Goal: Task Accomplishment & Management: Use online tool/utility

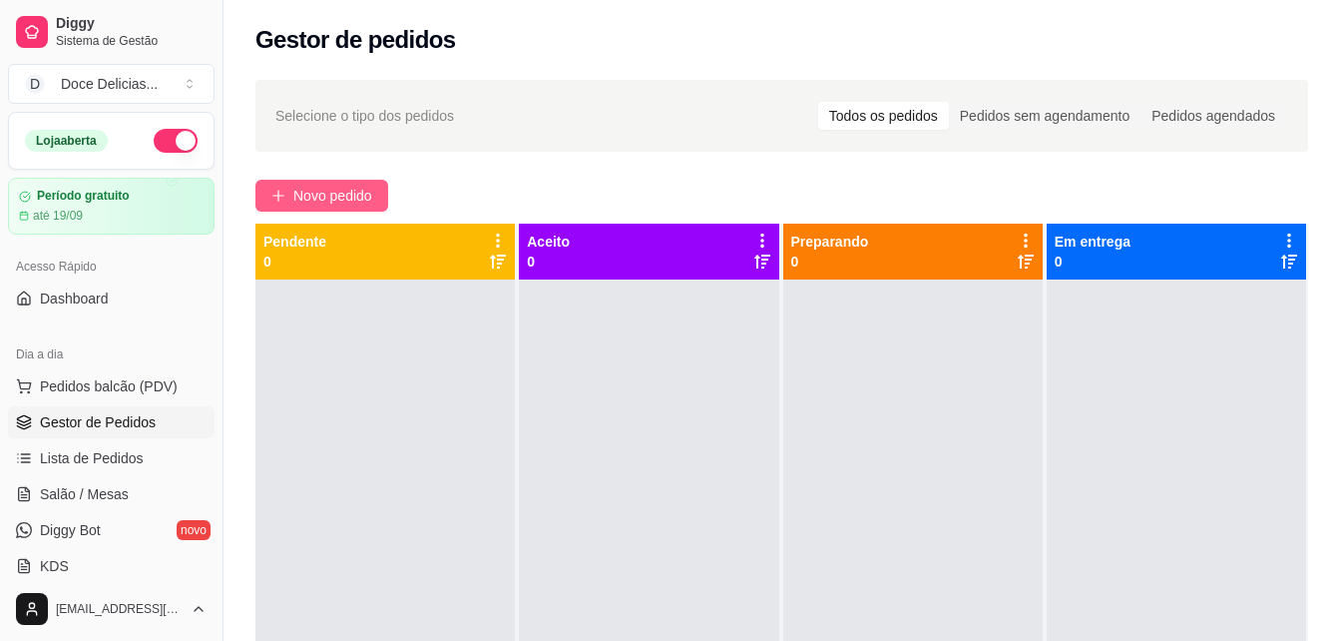
click at [299, 201] on span "Novo pedido" at bounding box center [332, 196] width 79 height 22
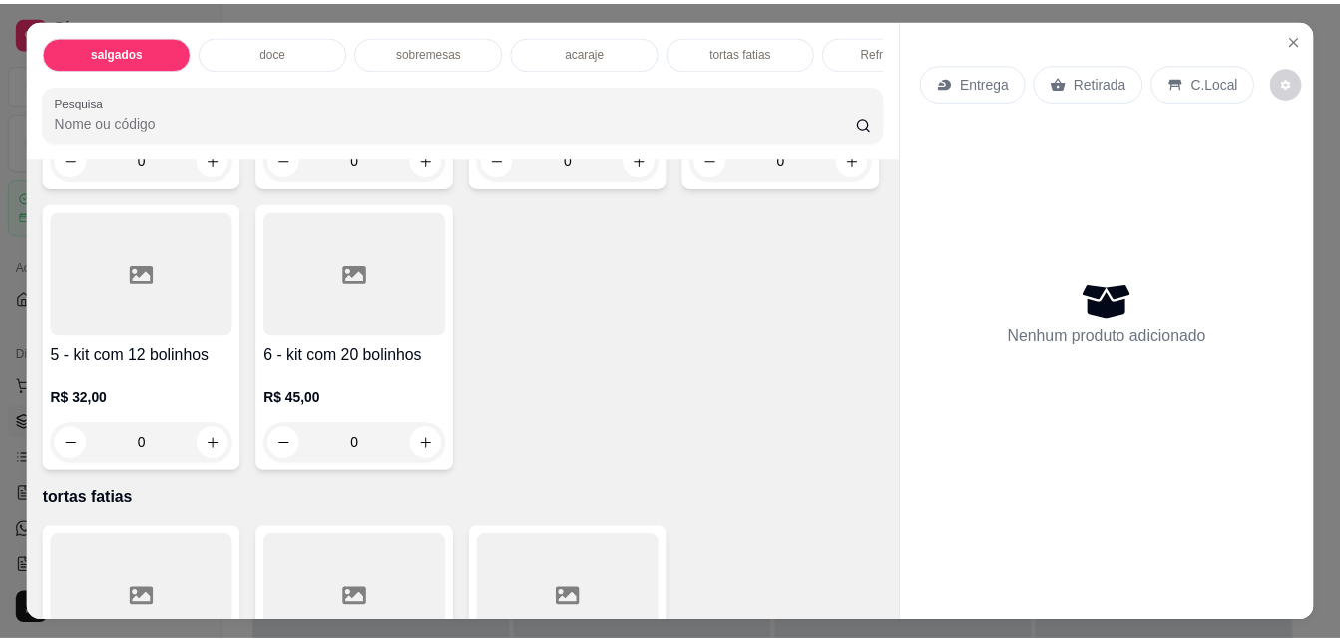
scroll to position [1995, 0]
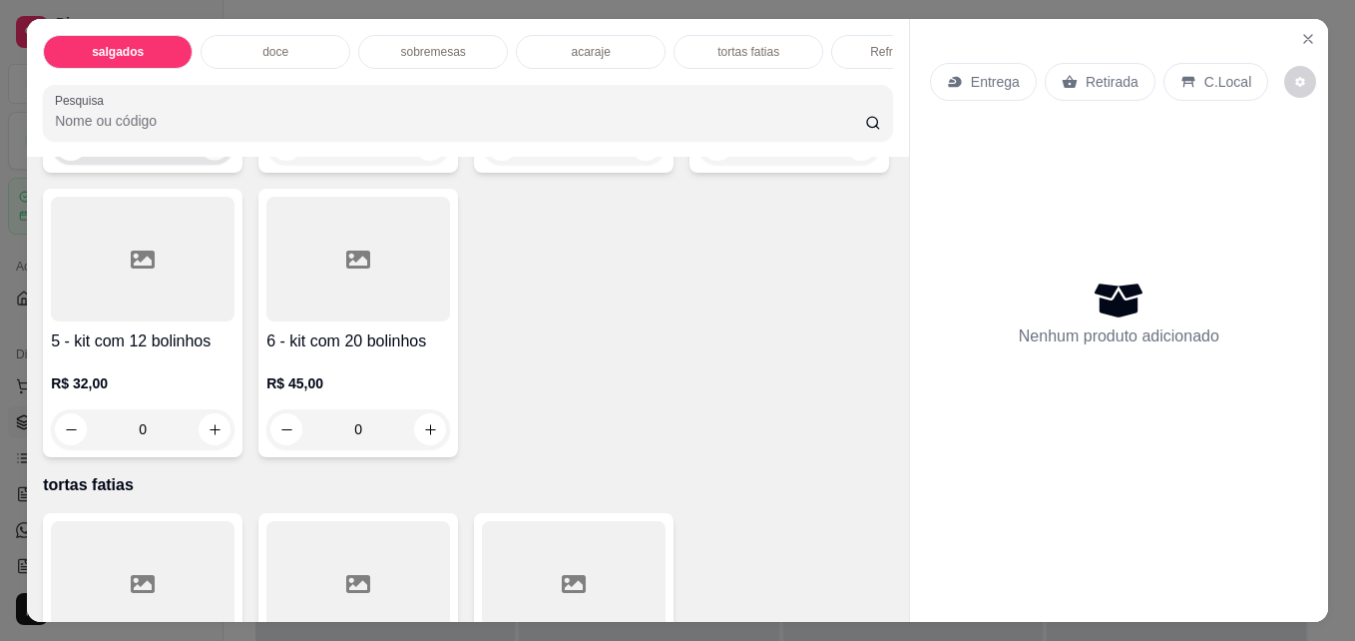
click at [209, 153] on icon "increase-product-quantity" at bounding box center [215, 145] width 15 height 15
type input "1"
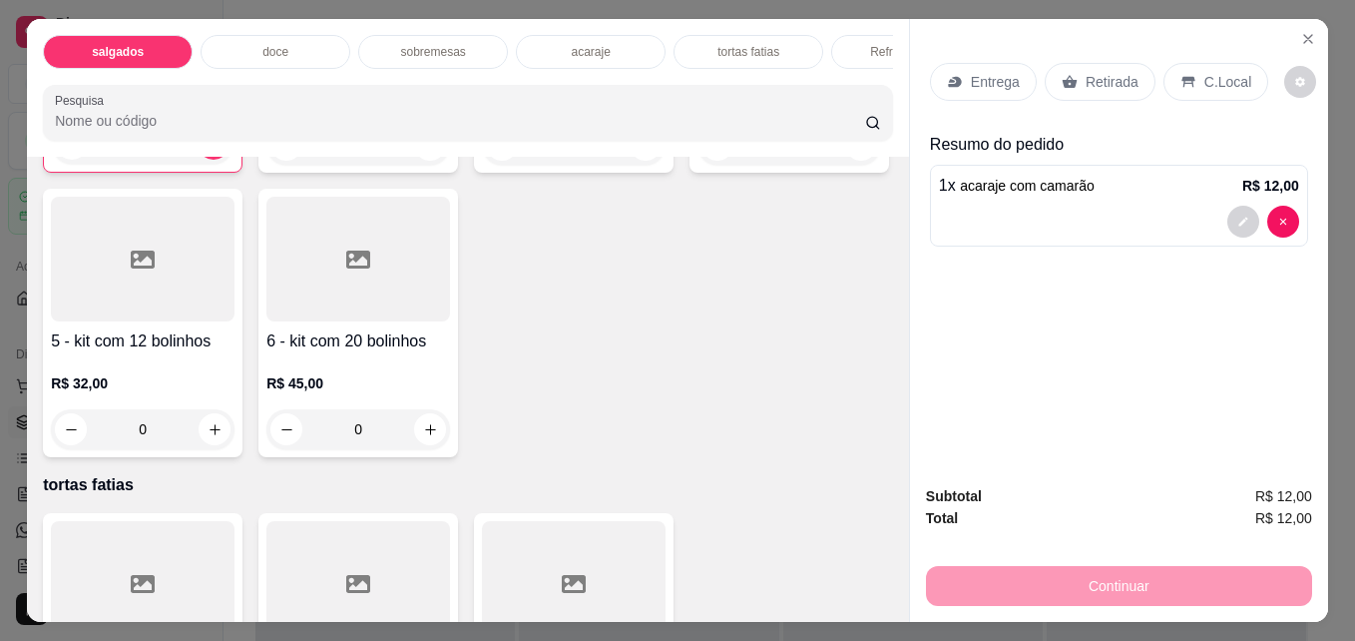
click at [1085, 72] on p "Retirada" at bounding box center [1111, 82] width 53 height 20
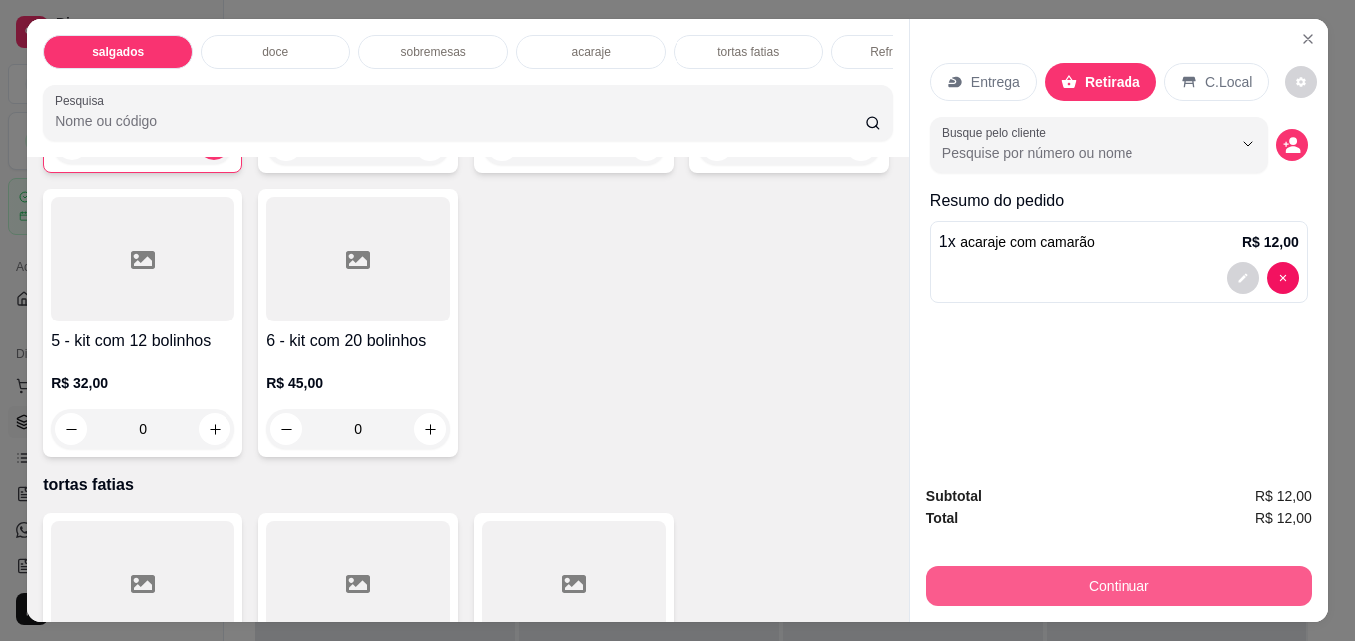
click at [1137, 595] on button "Continuar" at bounding box center [1119, 586] width 386 height 40
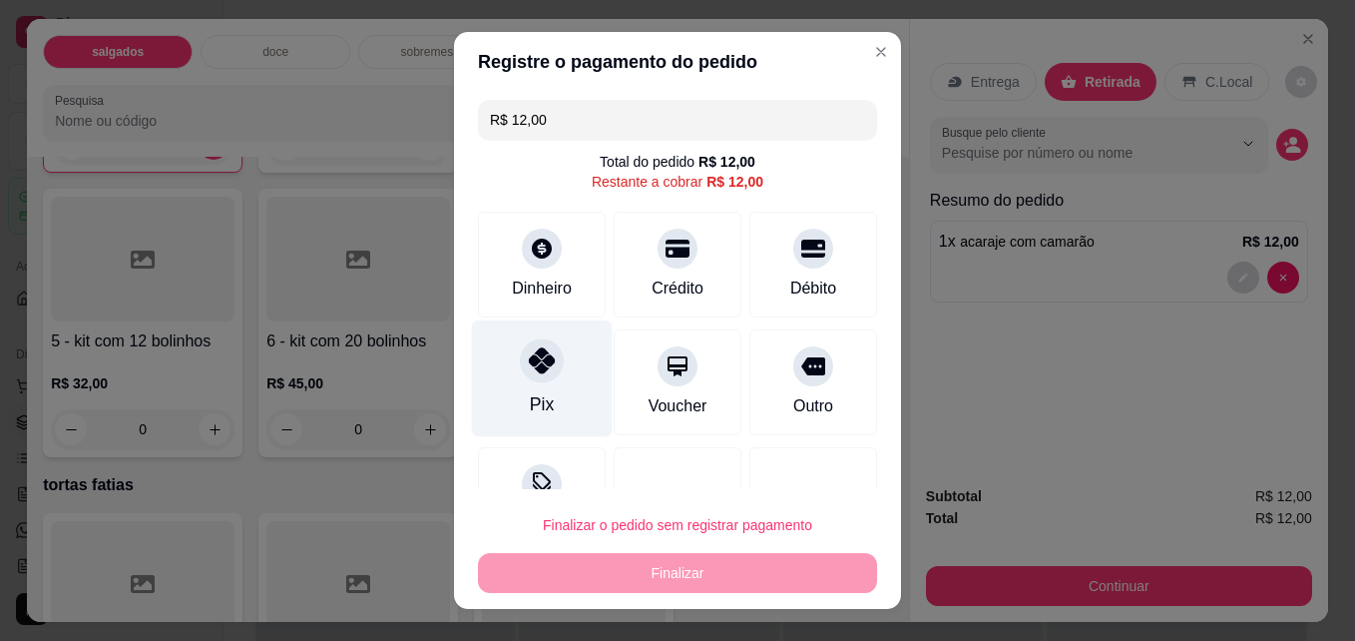
click at [536, 358] on icon at bounding box center [542, 360] width 26 height 26
type input "R$ 0,00"
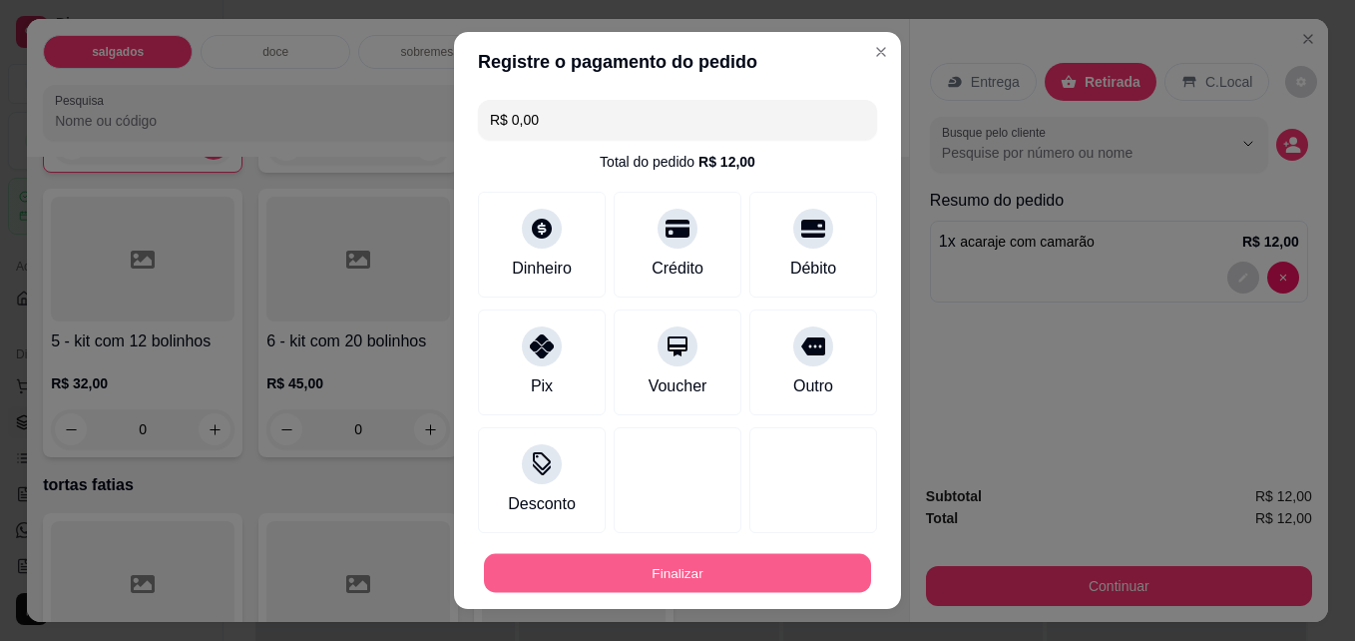
click at [582, 560] on button "Finalizar" at bounding box center [677, 573] width 387 height 39
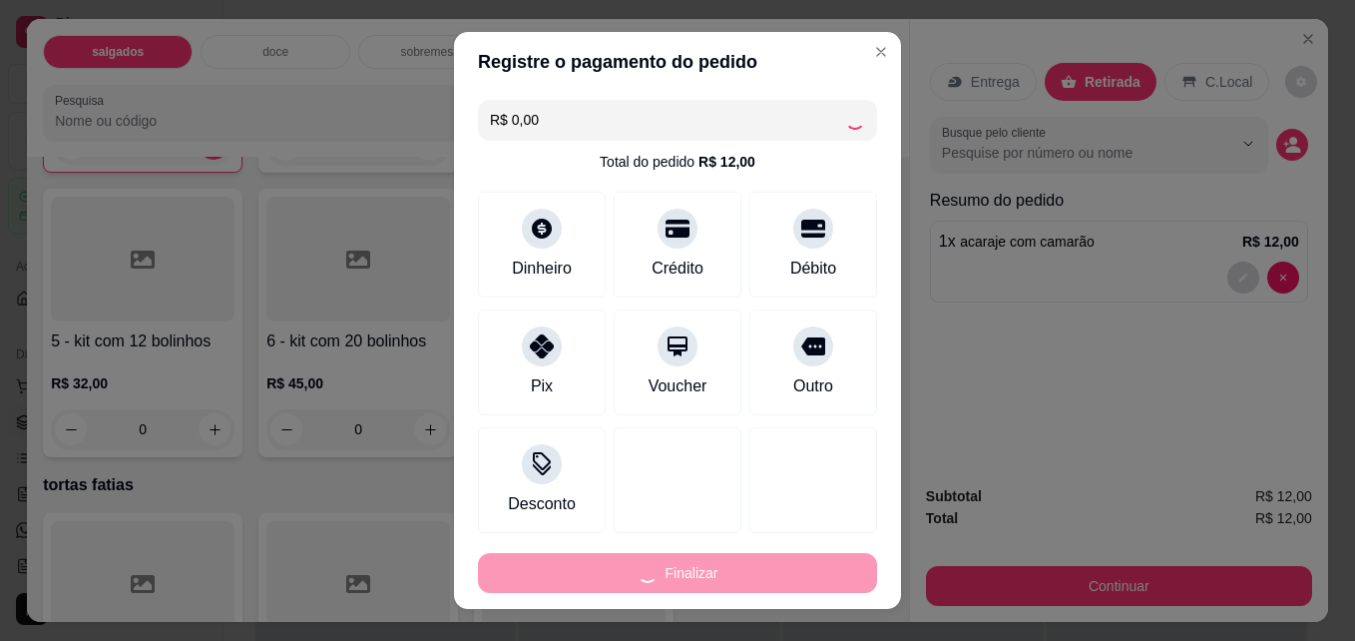
type input "0"
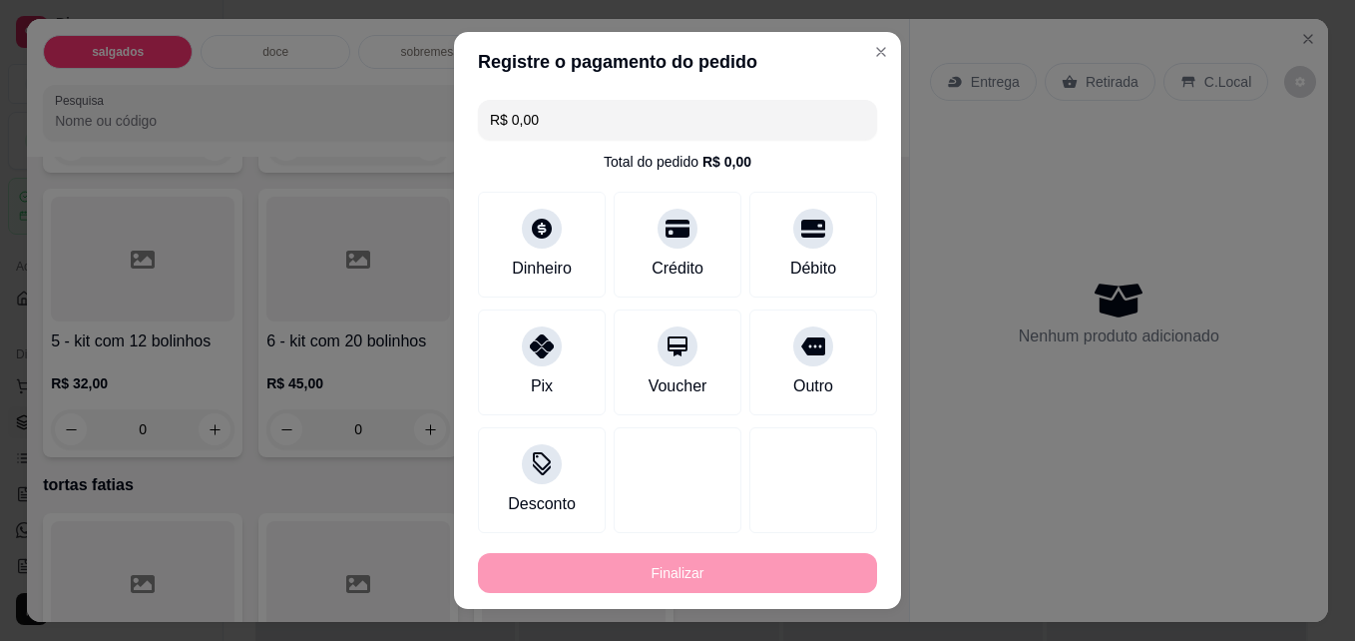
type input "-R$ 12,00"
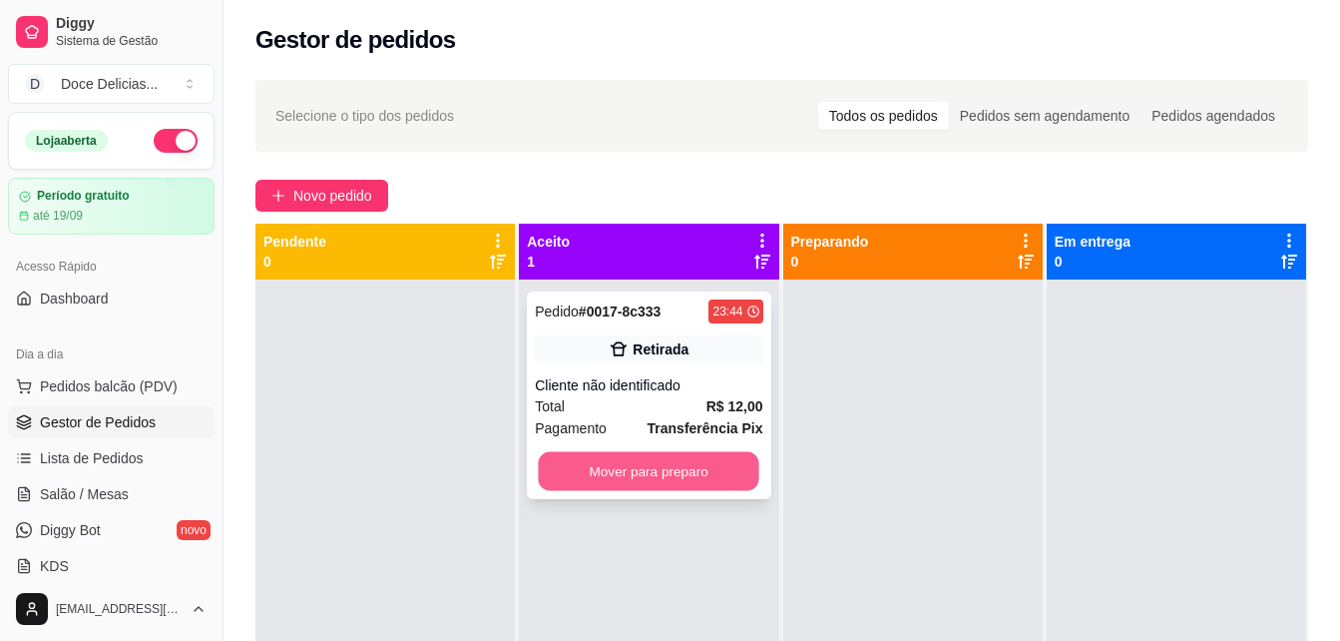
click at [721, 481] on button "Mover para preparo" at bounding box center [649, 471] width 220 height 39
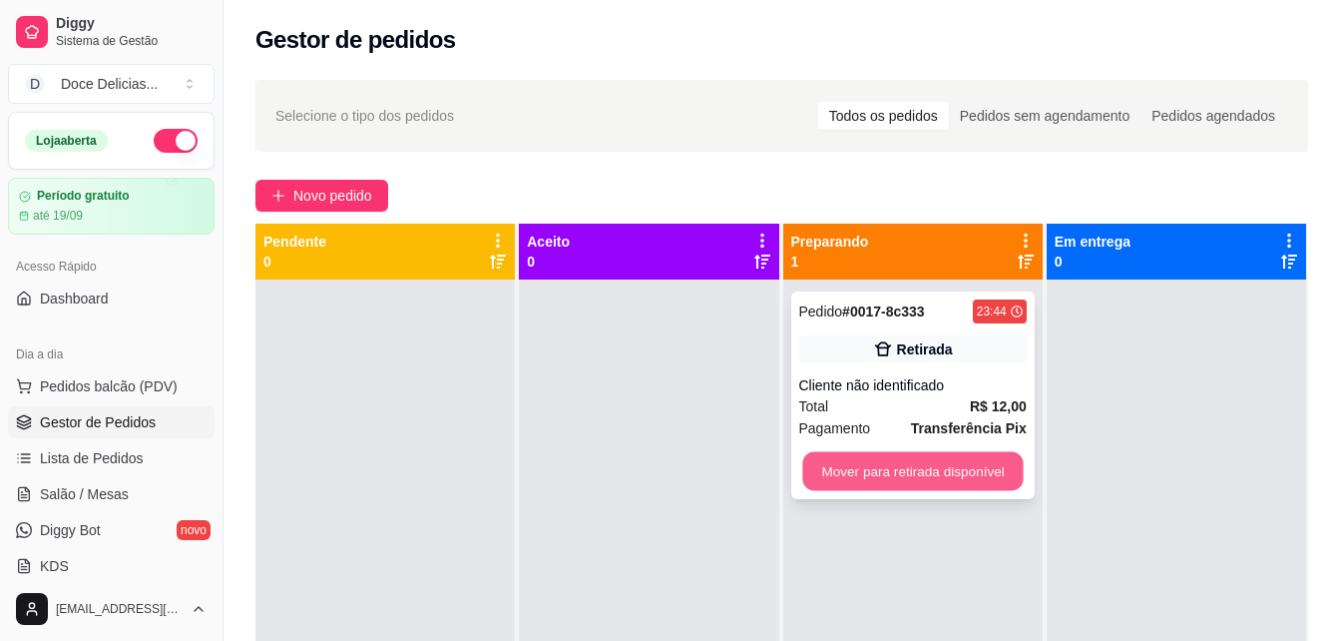
click at [855, 473] on button "Mover para retirada disponível" at bounding box center [912, 471] width 220 height 39
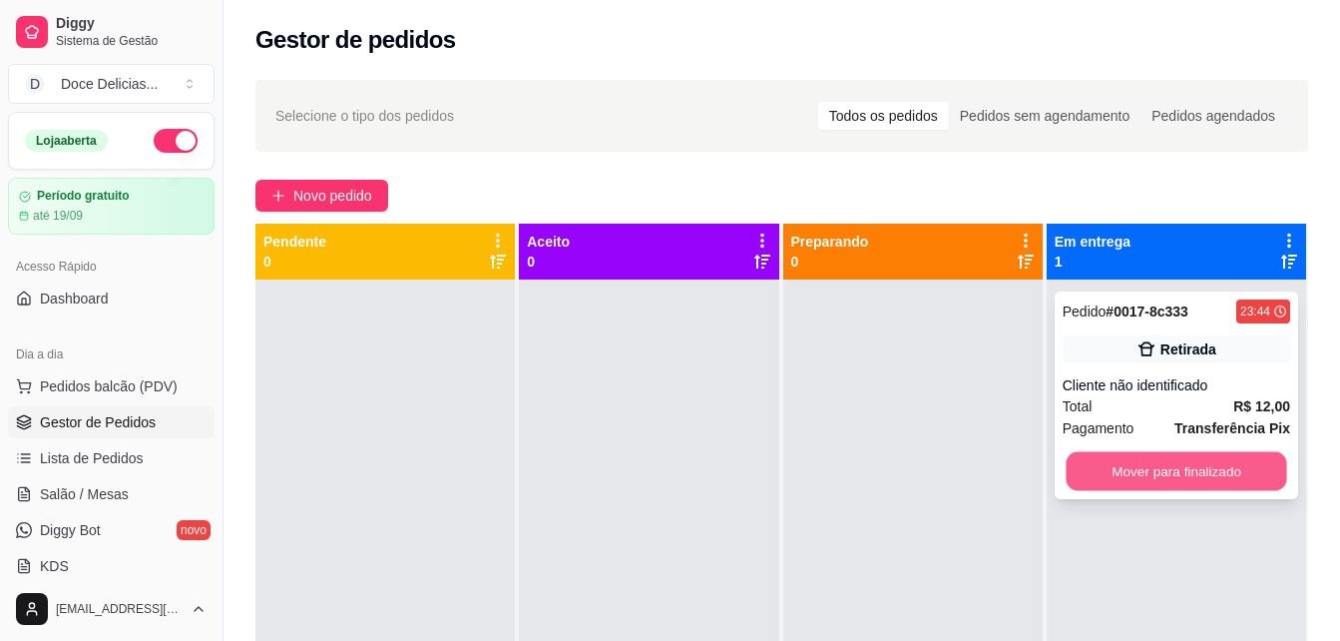
click at [1107, 461] on button "Mover para finalizado" at bounding box center [1176, 471] width 220 height 39
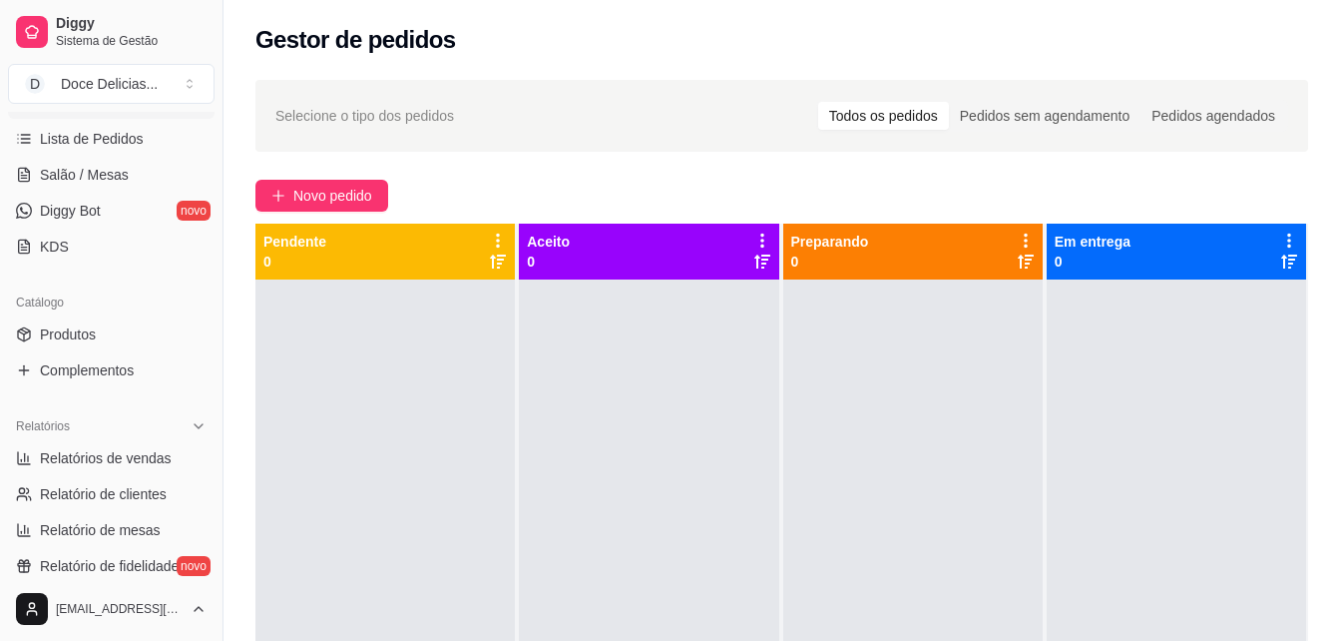
scroll to position [373, 0]
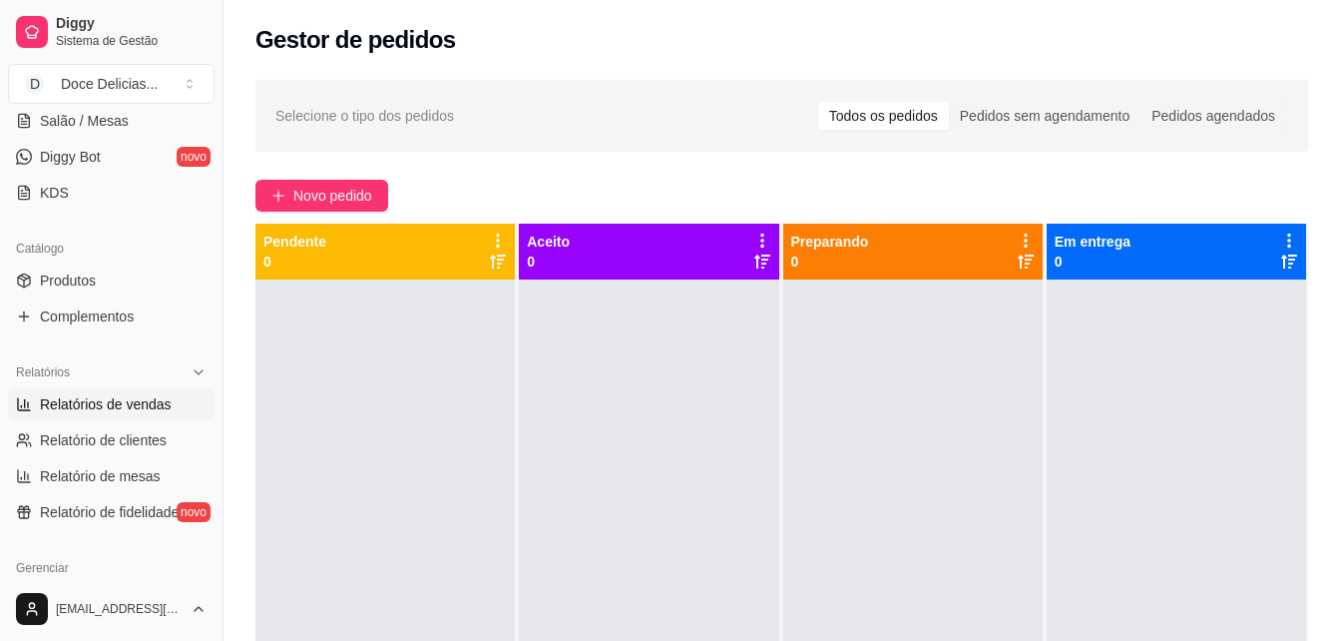
click at [121, 401] on span "Relatórios de vendas" at bounding box center [106, 404] width 132 height 20
select select "ALL"
select select "0"
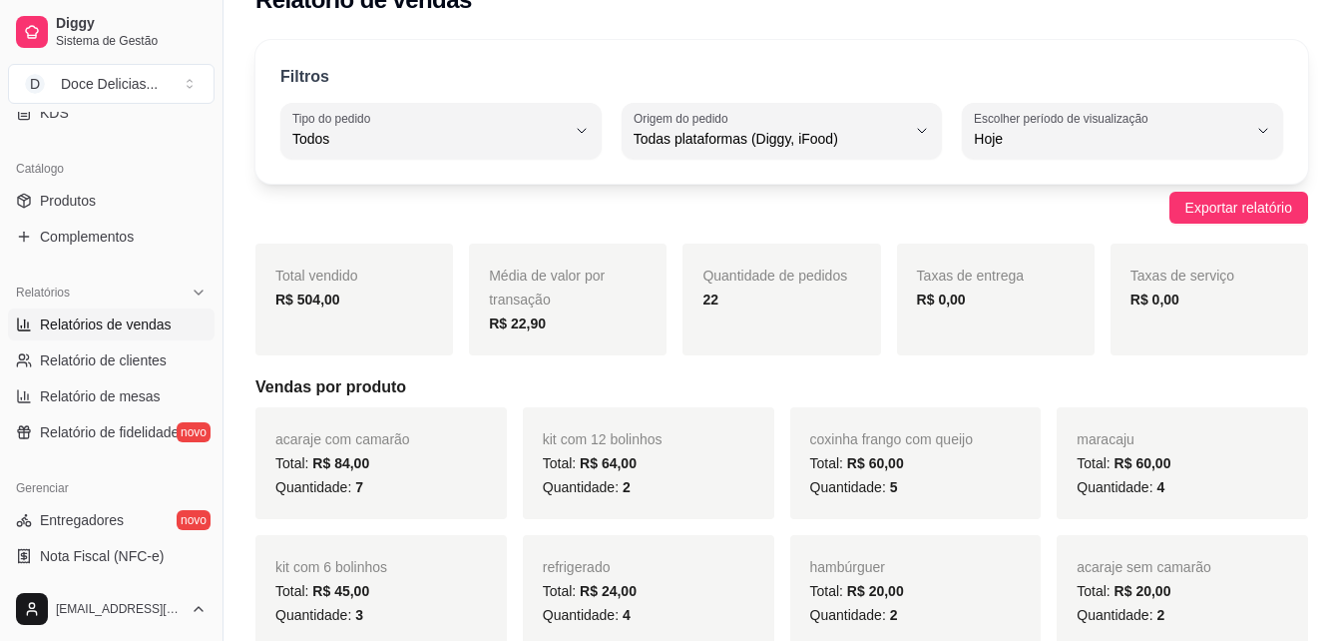
scroll to position [80, 0]
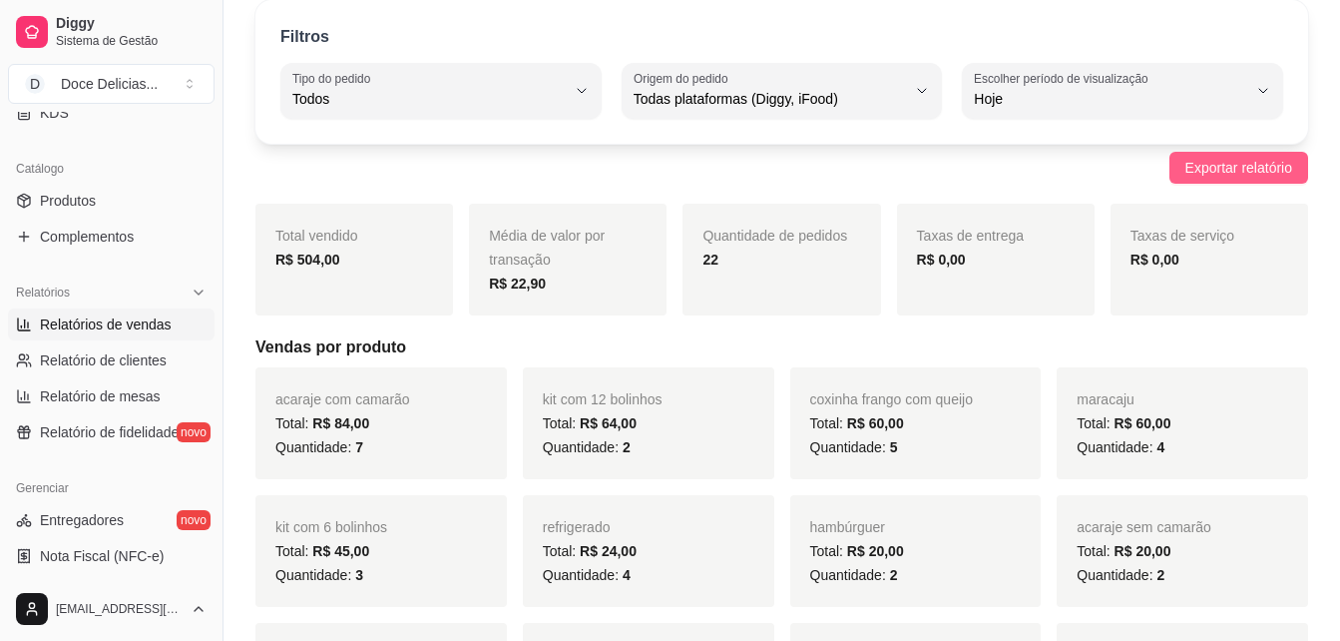
click at [1229, 168] on span "Exportar relatório" at bounding box center [1238, 168] width 107 height 22
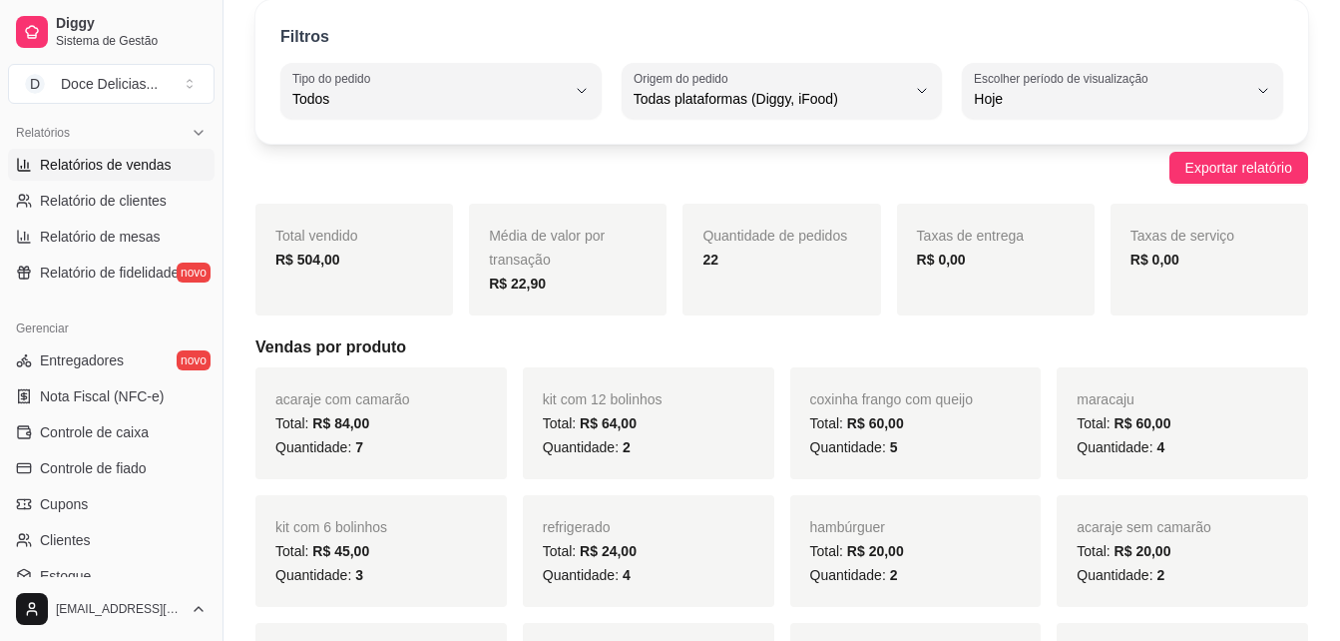
scroll to position [652, 0]
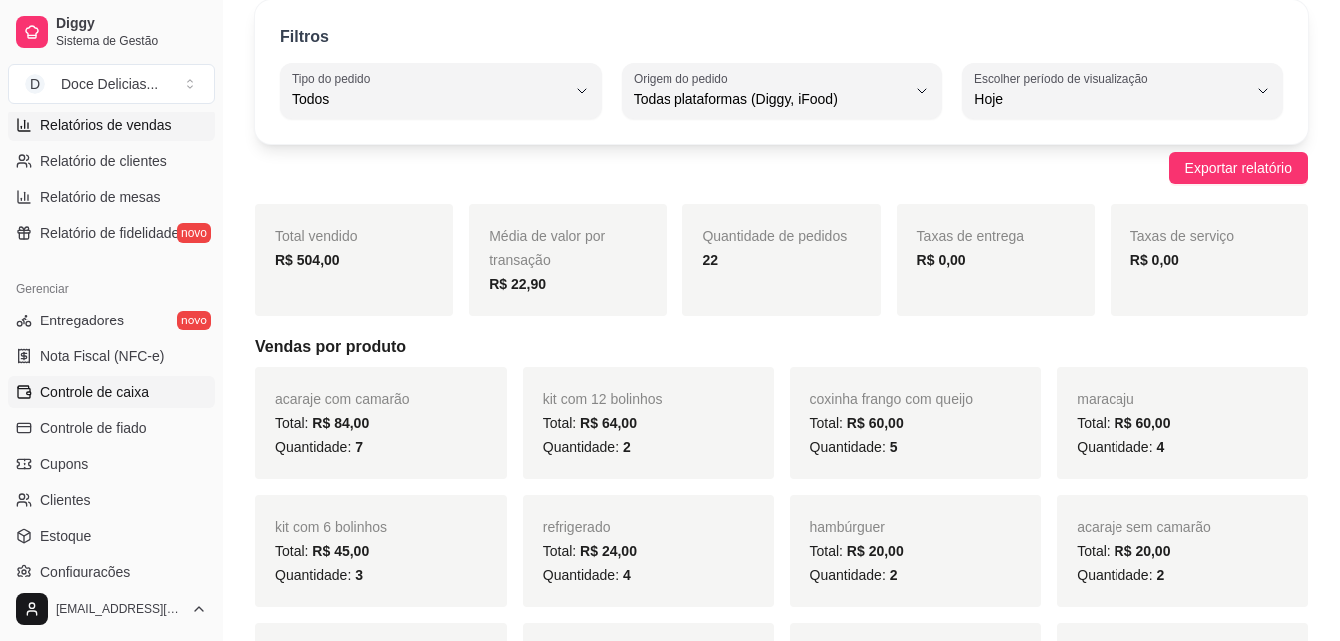
click at [116, 394] on span "Controle de caixa" at bounding box center [94, 392] width 109 height 20
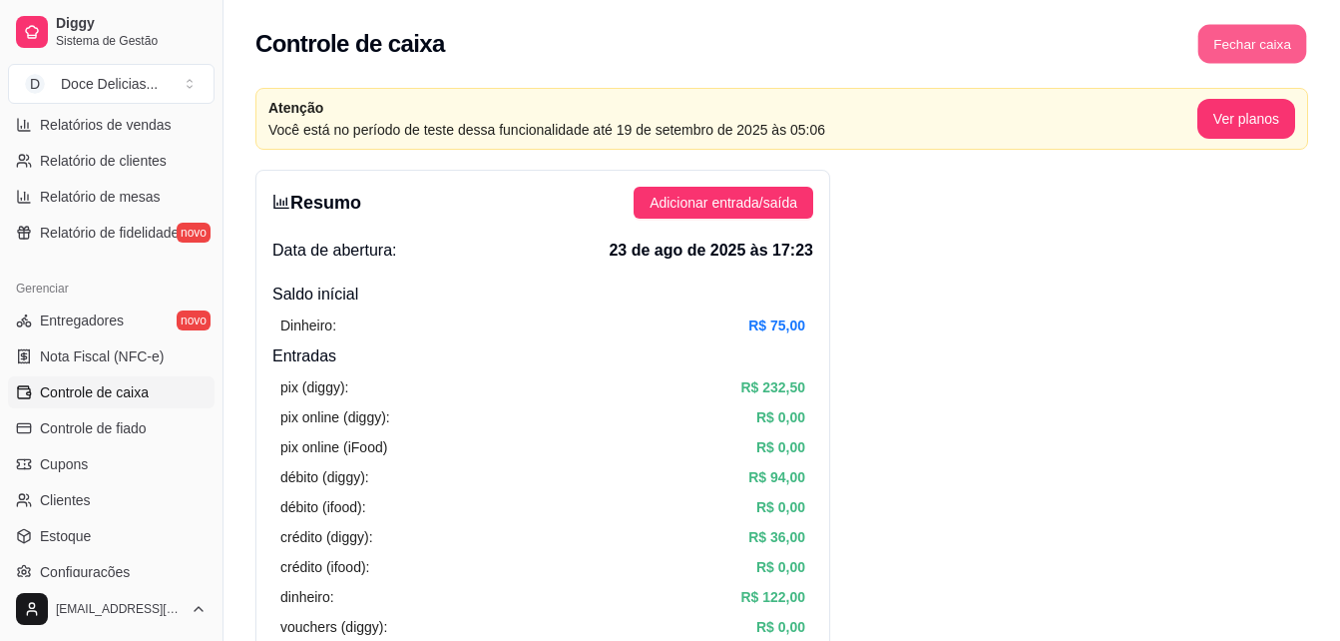
click at [1235, 38] on button "Fechar caixa" at bounding box center [1252, 44] width 109 height 39
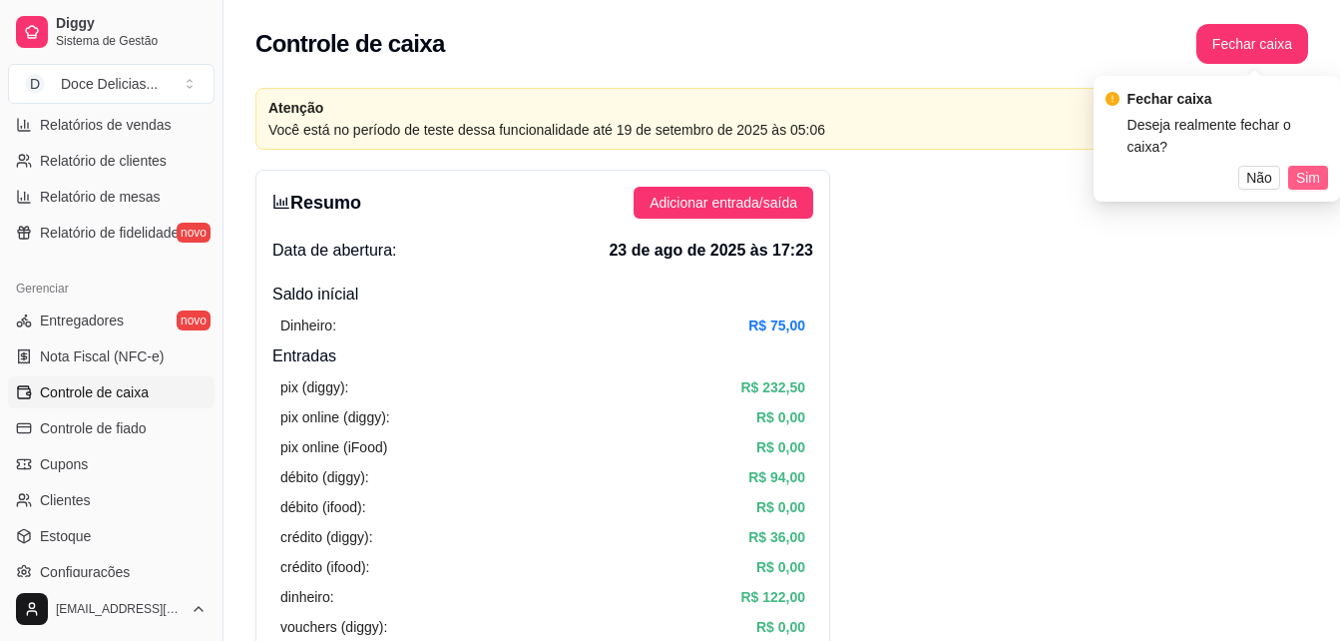
click at [1315, 167] on span "Sim" at bounding box center [1308, 178] width 24 height 22
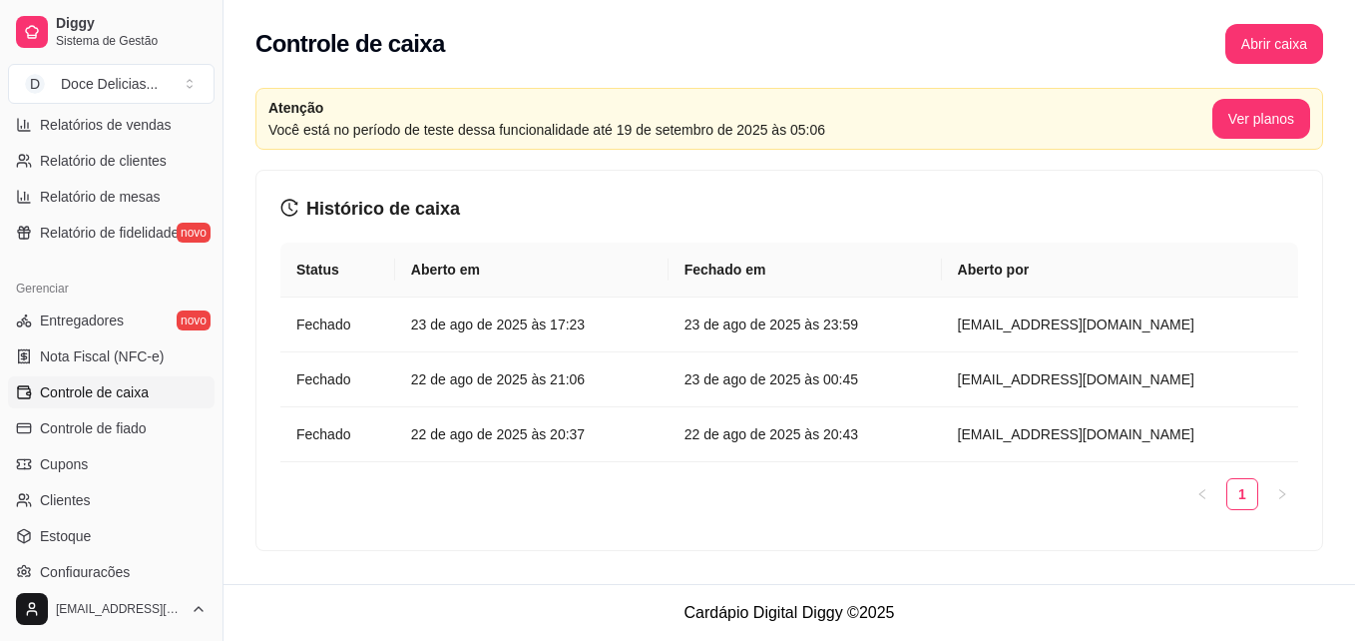
click at [1315, 150] on div "Atenção Você está no período de teste dessa funcionalidade até 19 de setembro d…" at bounding box center [788, 325] width 1131 height 499
